Goal: Task Accomplishment & Management: Complete application form

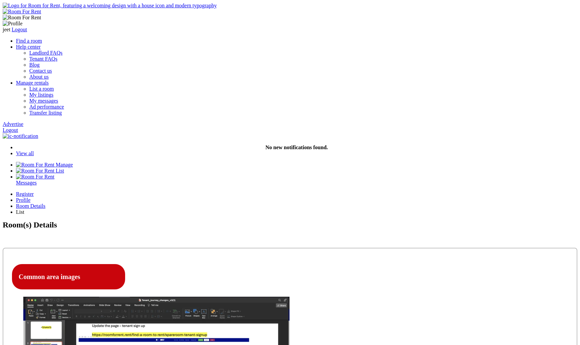
scroll to position [64, 0]
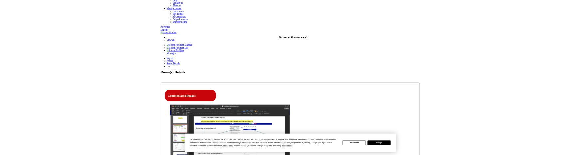
scroll to position [64, 0]
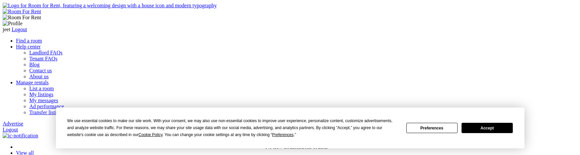
scroll to position [64, 0]
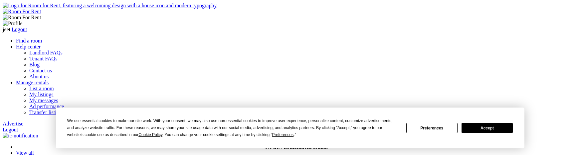
scroll to position [64, 0]
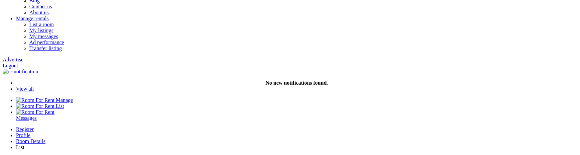
scroll to position [64, 0]
type input "C:\fakepath\Screenshot [DATE] 7.35.20 PM.png"
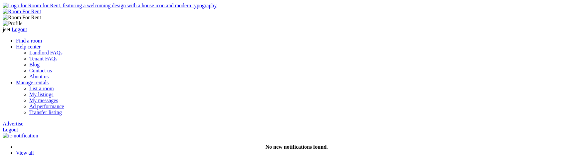
scroll to position [64, 0]
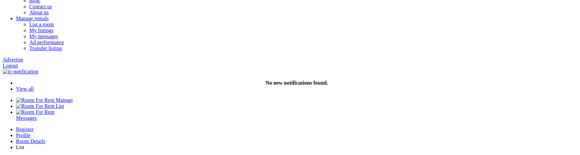
type input "C:\fakepath\Screenshot [DATE] 8.33.40 PM.png"
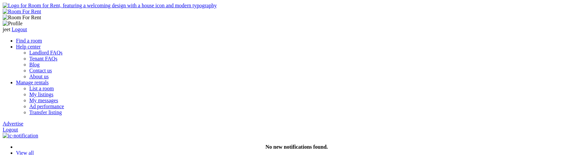
scroll to position [64, 0]
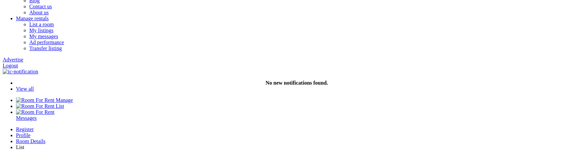
type input "C:\fakepath\Screenshot [DATE] 7.41.24 PM.png"
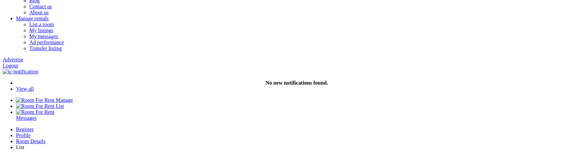
type input "C:\fakepath\Screenshot [DATE] 7.58.10 PM.png"
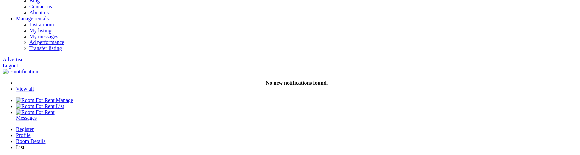
type input "C:\fakepath\Screenshot [DATE] 7.41.24 PM.png"
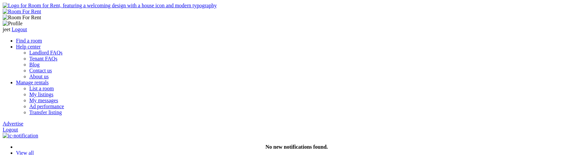
scroll to position [64, 0]
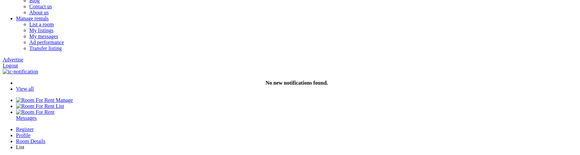
type input "C:\fakepath\Screenshot [DATE] 8.33.40 PM.png"
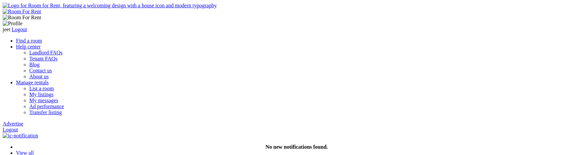
scroll to position [64, 0]
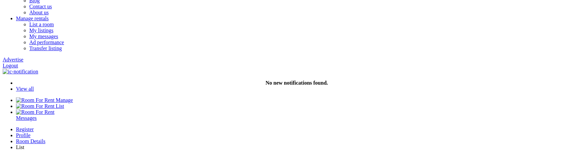
type input "C:\fakepath\Screenshot [DATE] 7.41.24 PM.png"
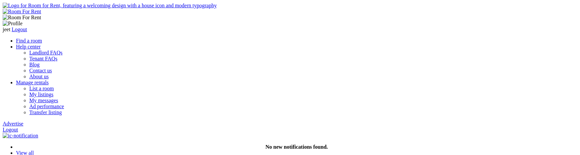
scroll to position [64, 0]
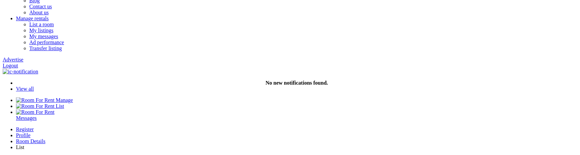
type input "C:\fakepath\Screenshot [DATE] 7.35.20 PM.png"
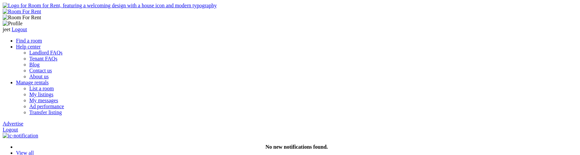
scroll to position [64, 0]
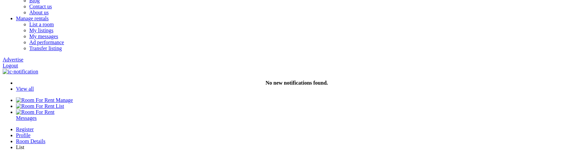
drag, startPoint x: 0, startPoint y: 0, endPoint x: 360, endPoint y: 71, distance: 366.4
type input "C:\fakepath\Screenshot [DATE] 7.41.24 PM.png"
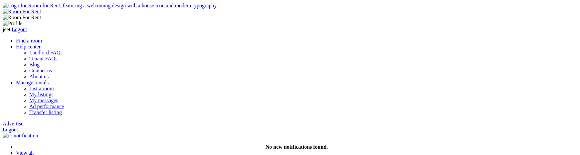
scroll to position [64, 0]
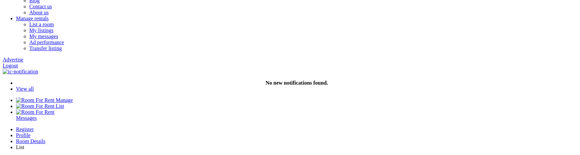
type input "C:\fakepath\Screenshot [DATE] 7.41.24 PM.png"
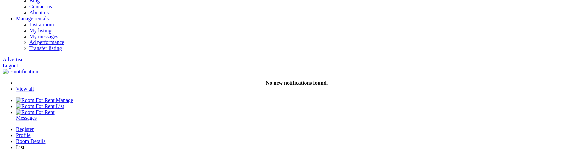
type input "C:\fakepath\Screenshot 2025-09-18 at 8.33.40 PM.png"
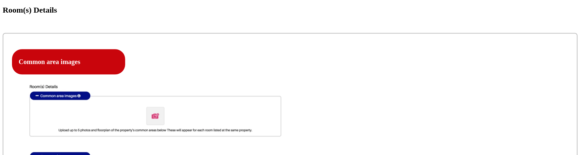
scroll to position [215, 0]
